Goal: Subscribe to service/newsletter

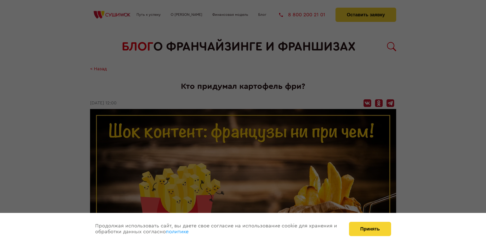
scroll to position [666, 0]
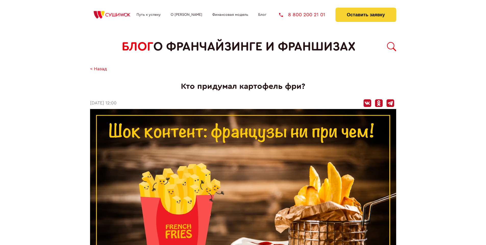
scroll to position [666, 0]
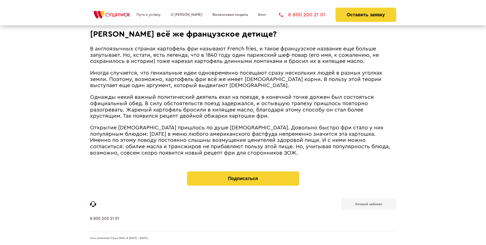
click at [369, 204] on b "Личный кабинет" at bounding box center [368, 204] width 27 height 3
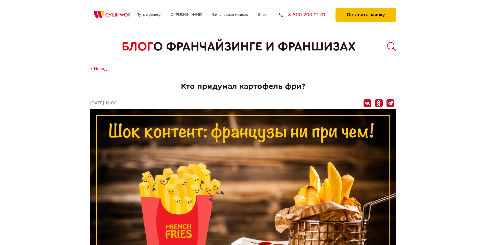
click at [366, 9] on button "Оставить заявку" at bounding box center [366, 15] width 60 height 14
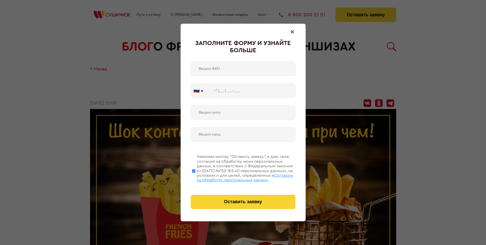
click at [237, 177] on span "Согласии на обработку персональных данных" at bounding box center [245, 178] width 96 height 9
click at [195, 177] on input "Нажимая кнопку “Оставить заявку”, я даю свое согласие на обработку моих персона…" at bounding box center [193, 171] width 3 height 41
checkbox input "false"
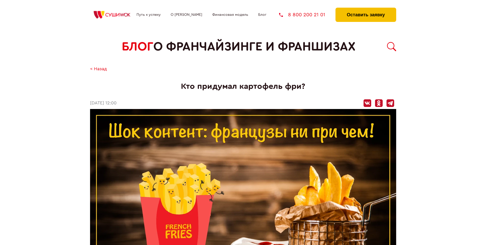
click at [366, 9] on button "Оставить заявку" at bounding box center [366, 15] width 60 height 14
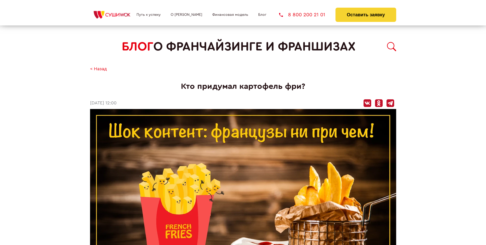
scroll to position [666, 0]
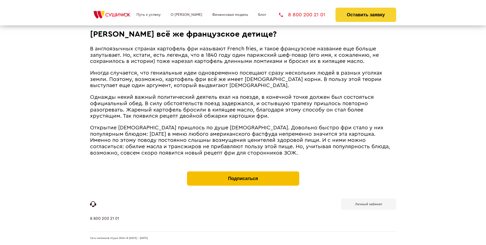
click at [243, 173] on button "Подписаться" at bounding box center [243, 179] width 112 height 14
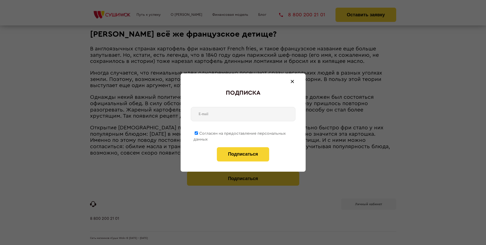
click at [240, 133] on span "Согласен на предоставление персональных данных" at bounding box center [239, 137] width 92 height 10
click at [198, 133] on input "Согласен на предоставление персональных данных" at bounding box center [196, 133] width 3 height 3
checkbox input "false"
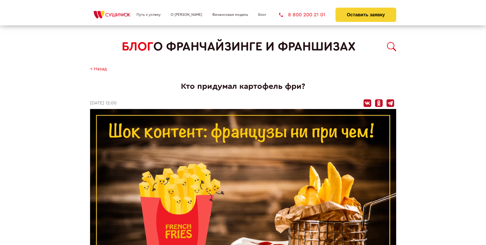
scroll to position [666, 0]
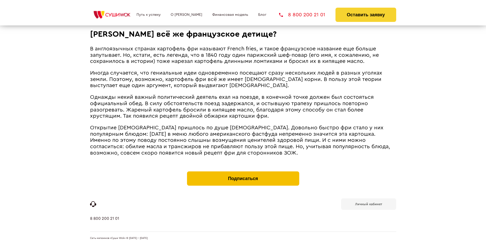
click at [243, 173] on button "Подписаться" at bounding box center [243, 179] width 112 height 14
